Goal: Information Seeking & Learning: Learn about a topic

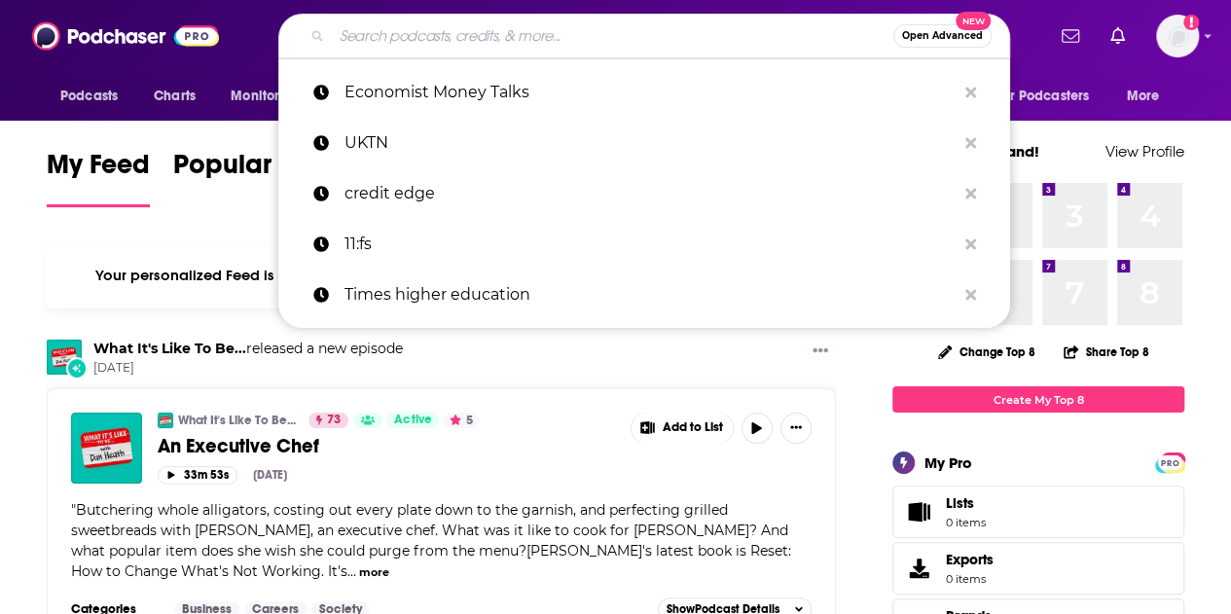
click at [419, 22] on input "Search podcasts, credits, & more..." at bounding box center [613, 35] width 562 height 31
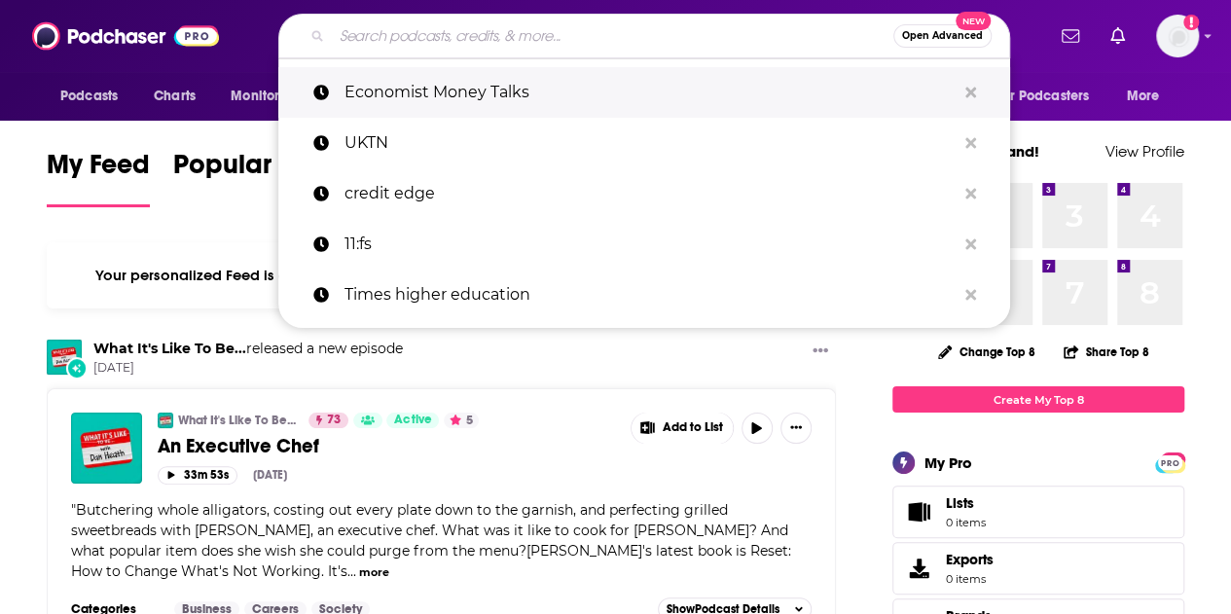
click at [413, 74] on p "Economist Money Talks" at bounding box center [650, 92] width 611 height 51
type input "Economist Money Talks"
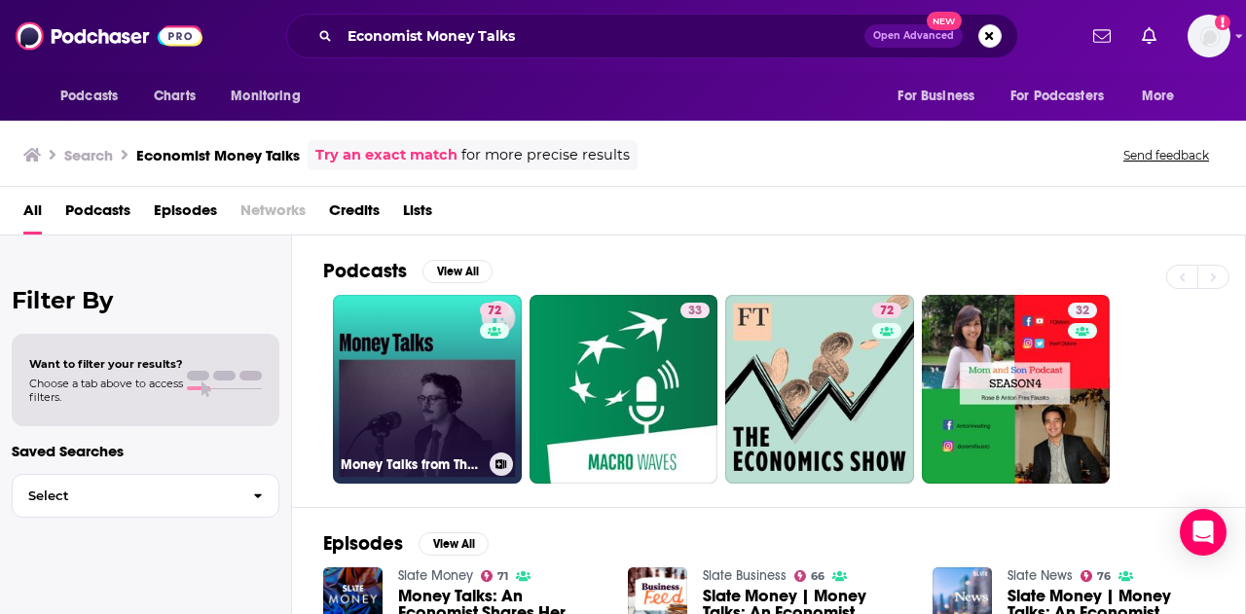
click at [446, 410] on link "72 Money Talks from The Economist" at bounding box center [427, 389] width 189 height 189
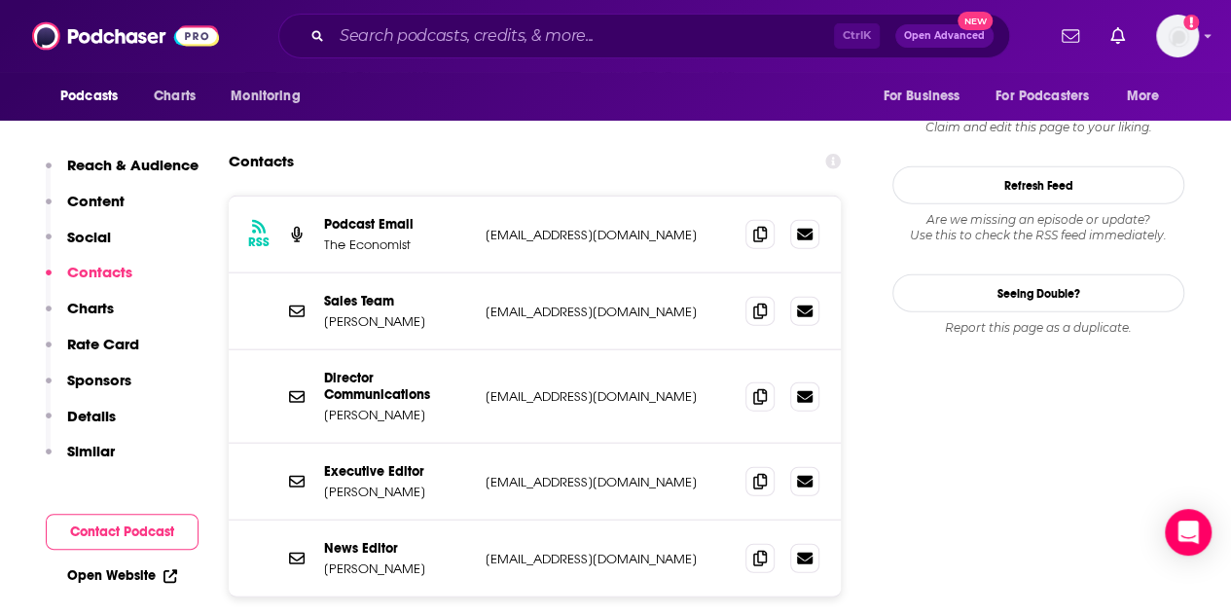
scroll to position [2240, 0]
